Goal: Transaction & Acquisition: Book appointment/travel/reservation

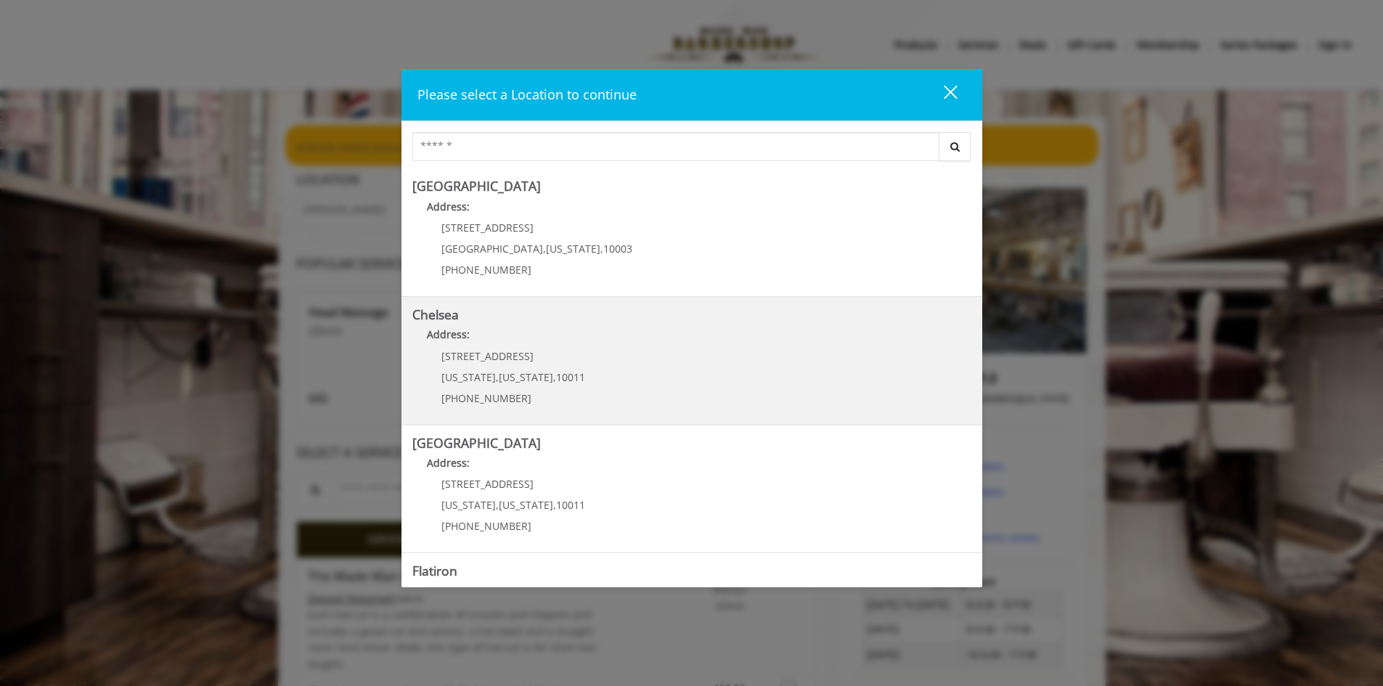
click at [610, 366] on link "Chelsea Address: [STREET_ADDRESS][US_STATE][US_STATE] (917) 639-3902" at bounding box center [691, 361] width 559 height 106
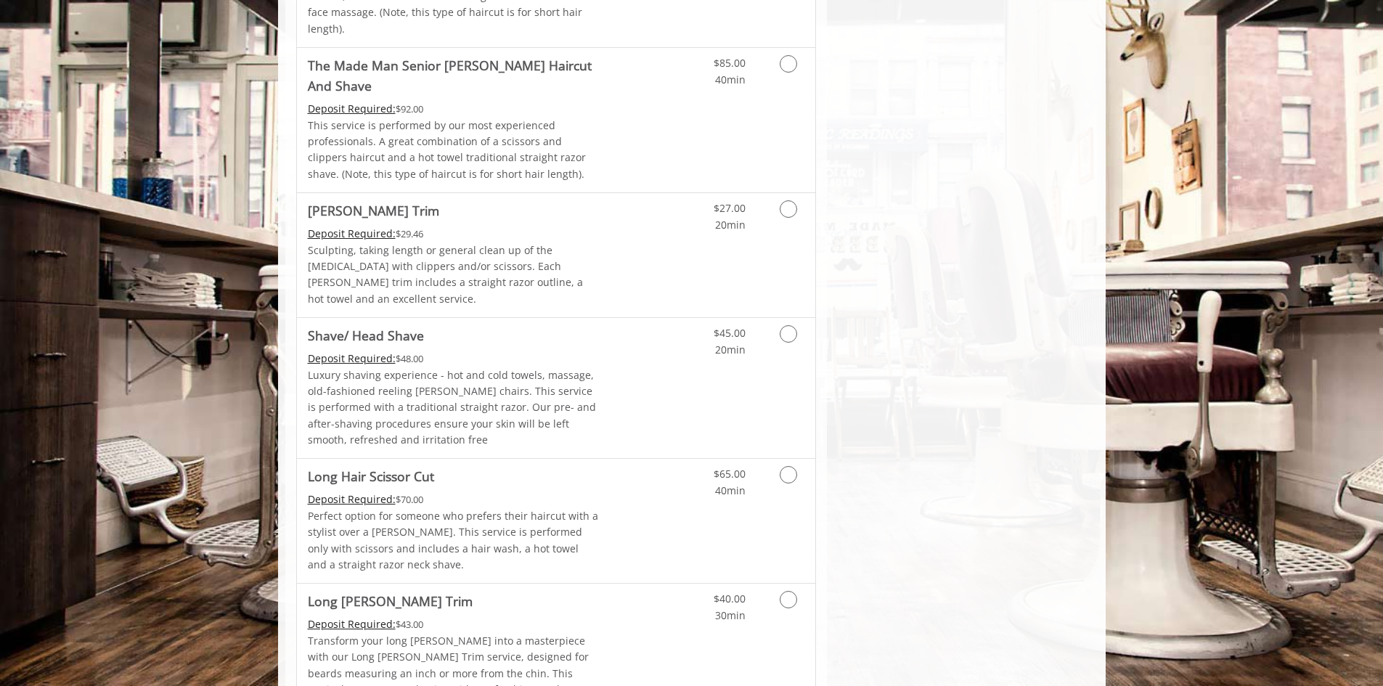
scroll to position [1700, 0]
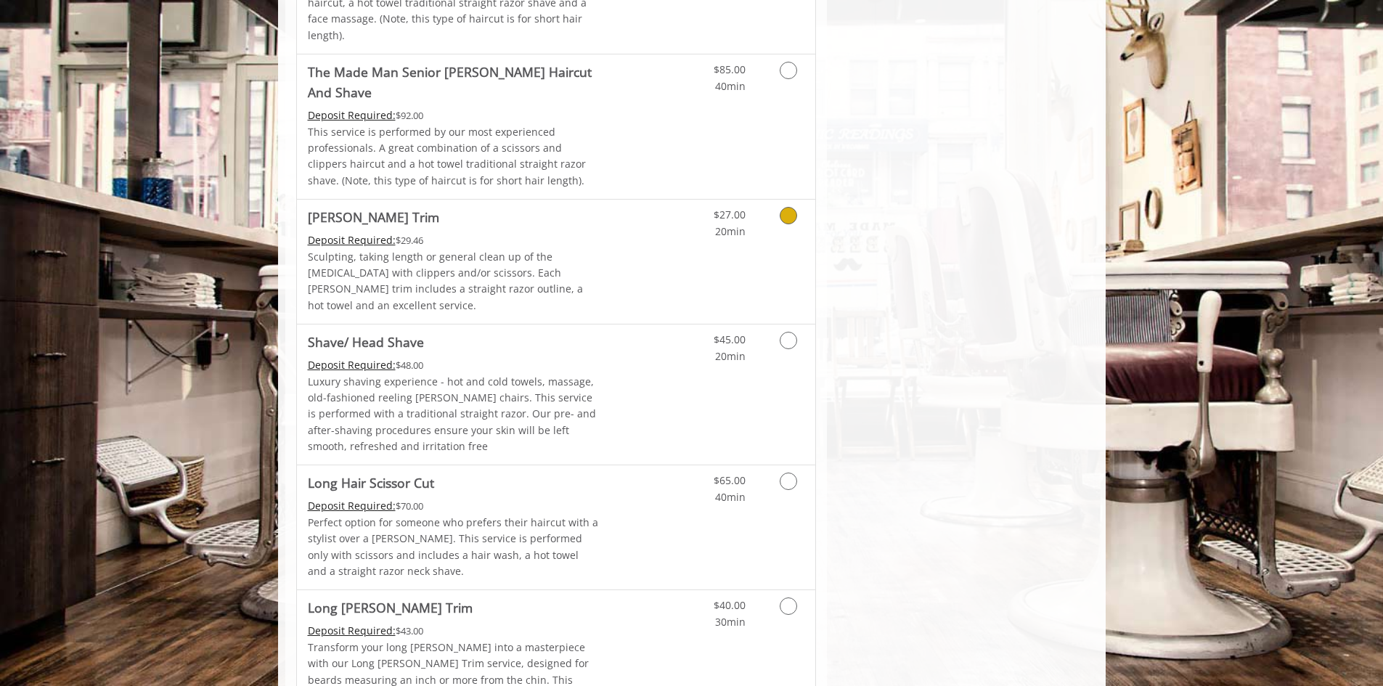
click at [790, 200] on link "Grooming services" at bounding box center [785, 220] width 37 height 40
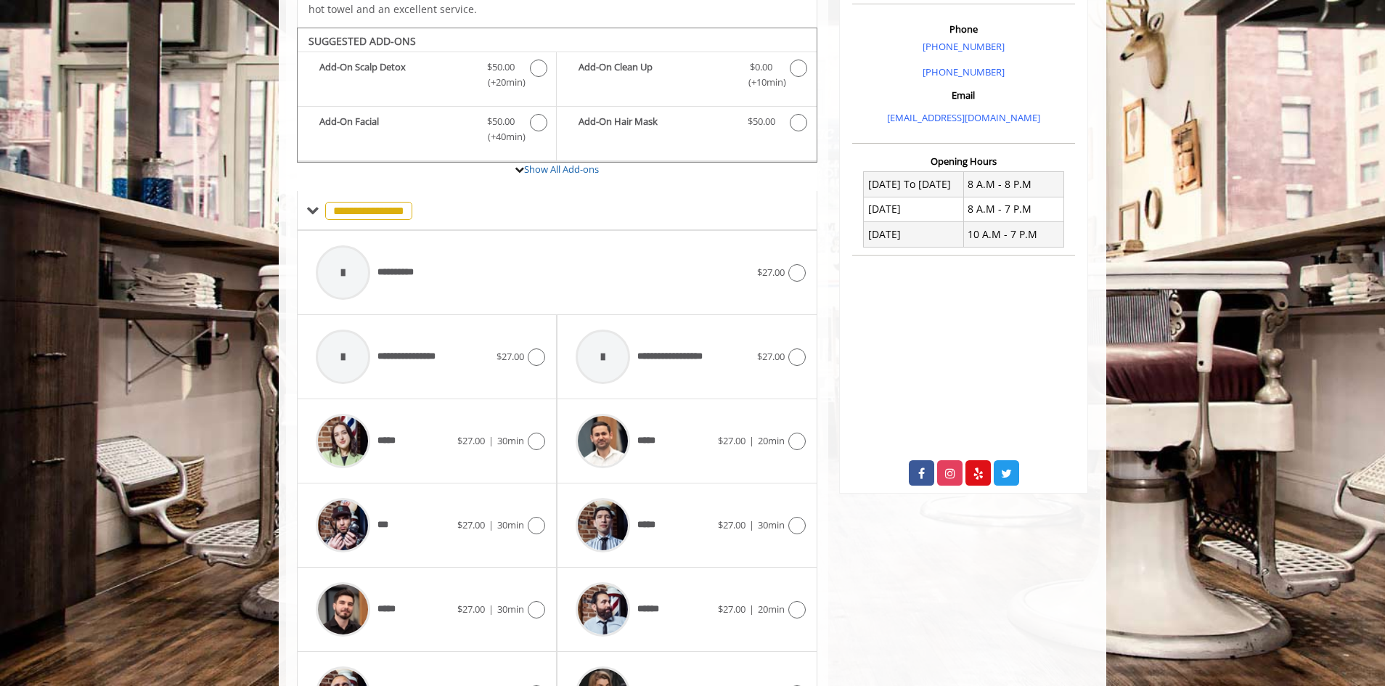
scroll to position [432, 0]
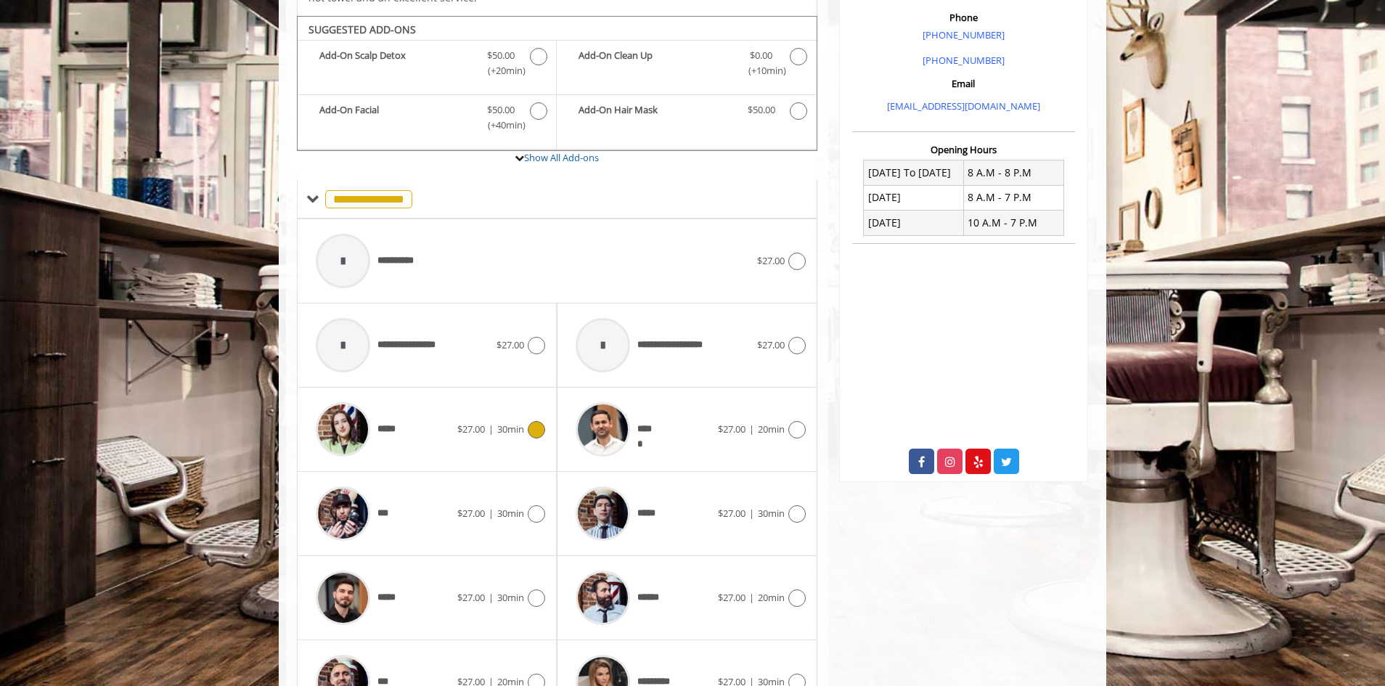
click at [520, 422] on span "30min" at bounding box center [510, 428] width 27 height 13
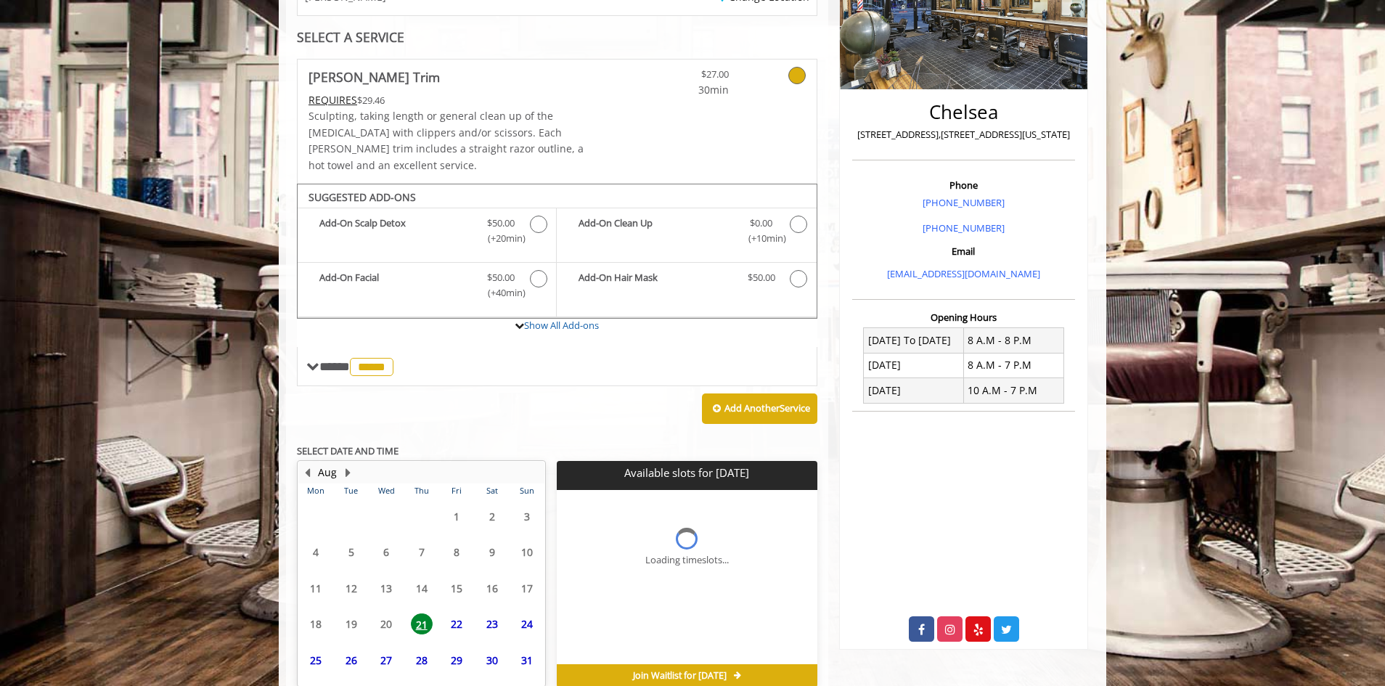
scroll to position [322, 0]
